Goal: Task Accomplishment & Management: Manage account settings

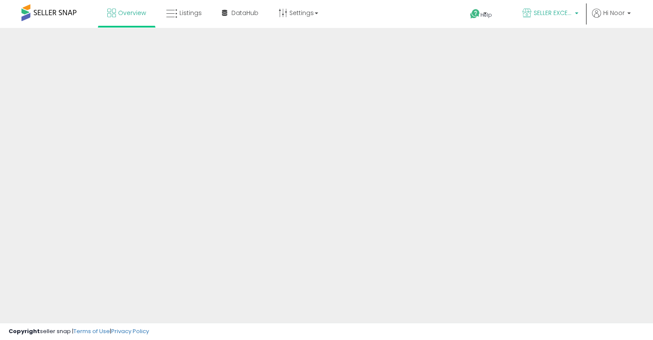
click at [546, 20] on link "SELLER EXCELLENCE" at bounding box center [550, 14] width 69 height 28
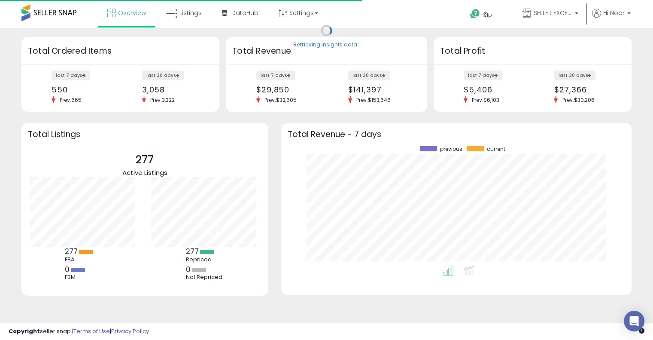
scroll to position [119, 333]
click at [536, 13] on span "SELLER EXCELLENCE" at bounding box center [553, 13] width 39 height 9
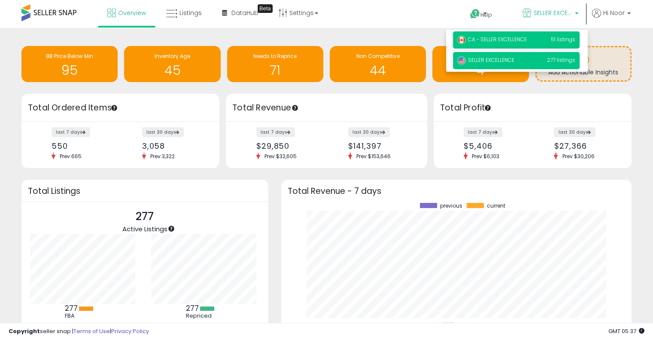
click at [518, 40] on span "CA - SELLER EXCELLENCE" at bounding box center [493, 39] width 70 height 7
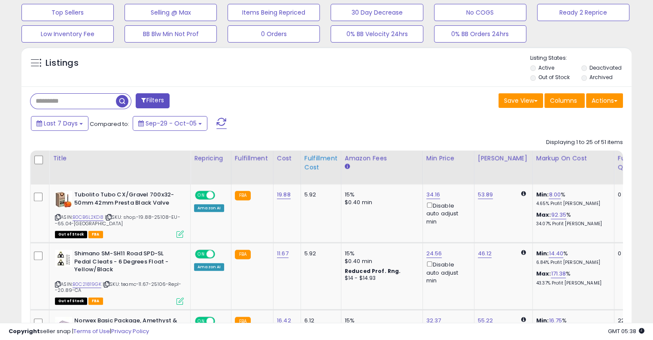
scroll to position [289, 0]
click at [618, 158] on div "Fulfillable Quantity" at bounding box center [633, 162] width 30 height 18
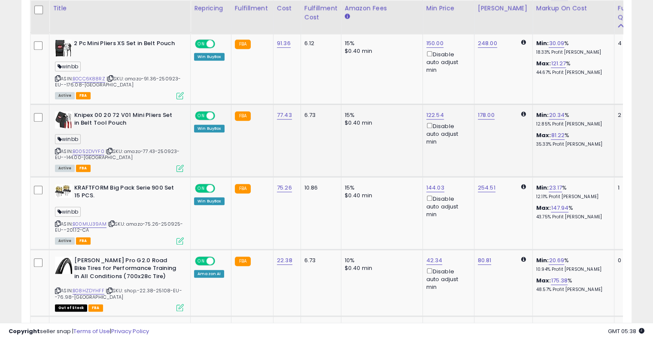
scroll to position [507, 0]
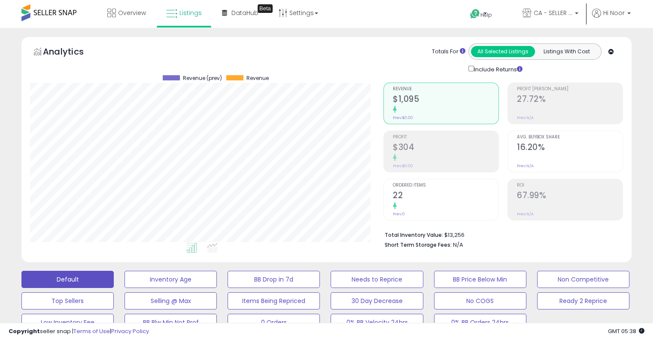
click at [69, 15] on span at bounding box center [48, 12] width 55 height 17
